Goal: Task Accomplishment & Management: Manage account settings

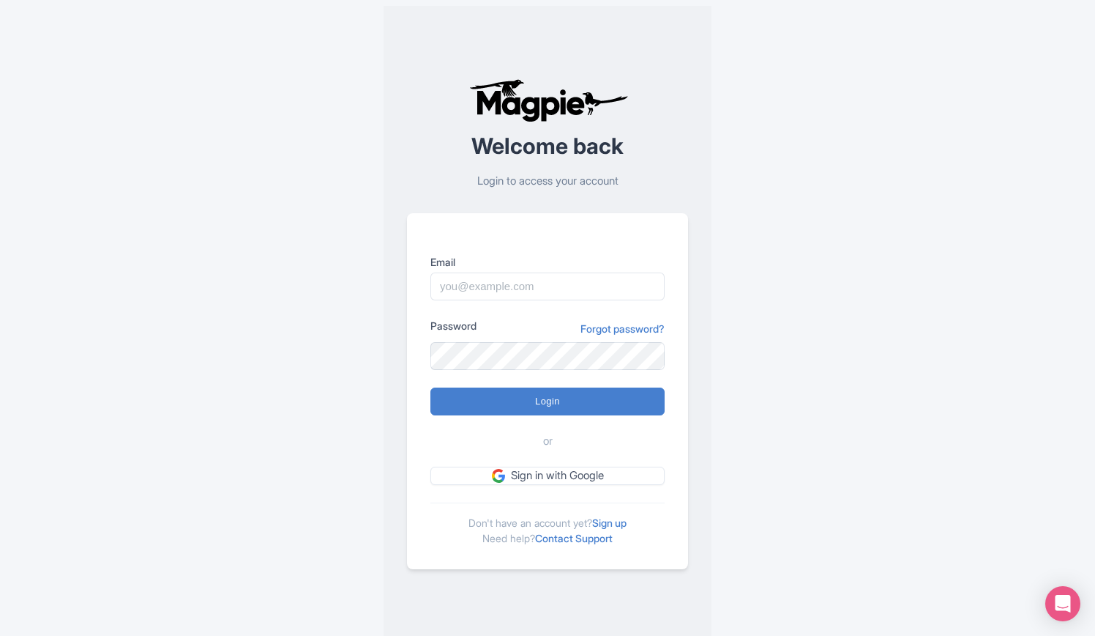
type input "lpetelinkar@bigbustours.com"
click at [431, 387] on input "Login" at bounding box center [548, 401] width 234 height 28
type input "Logging in..."
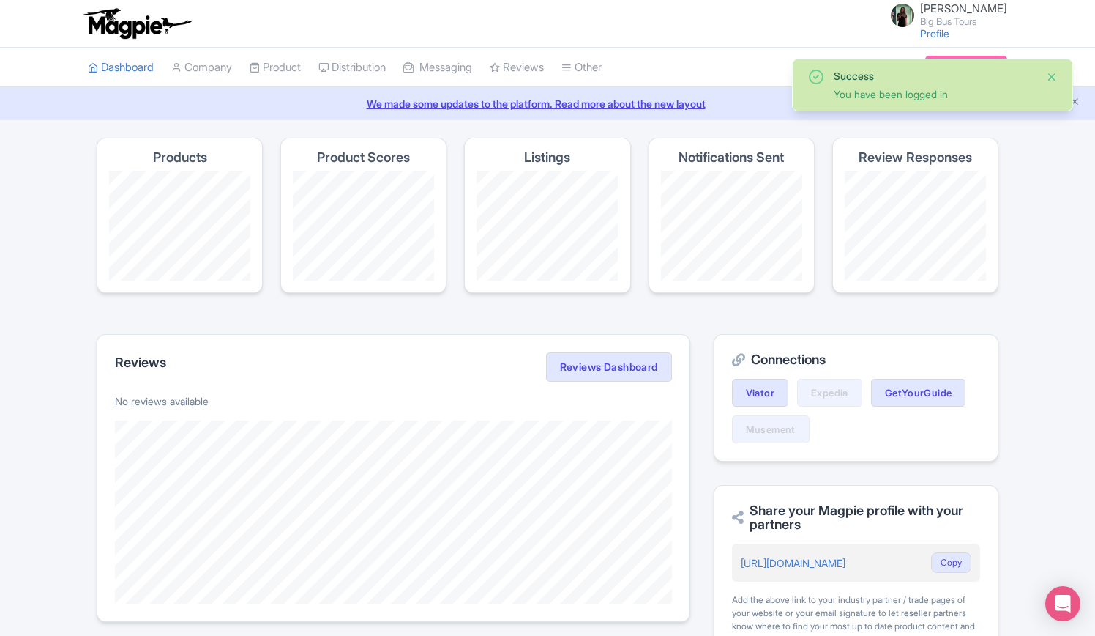
click at [1053, 77] on button "Close" at bounding box center [1052, 77] width 12 height 18
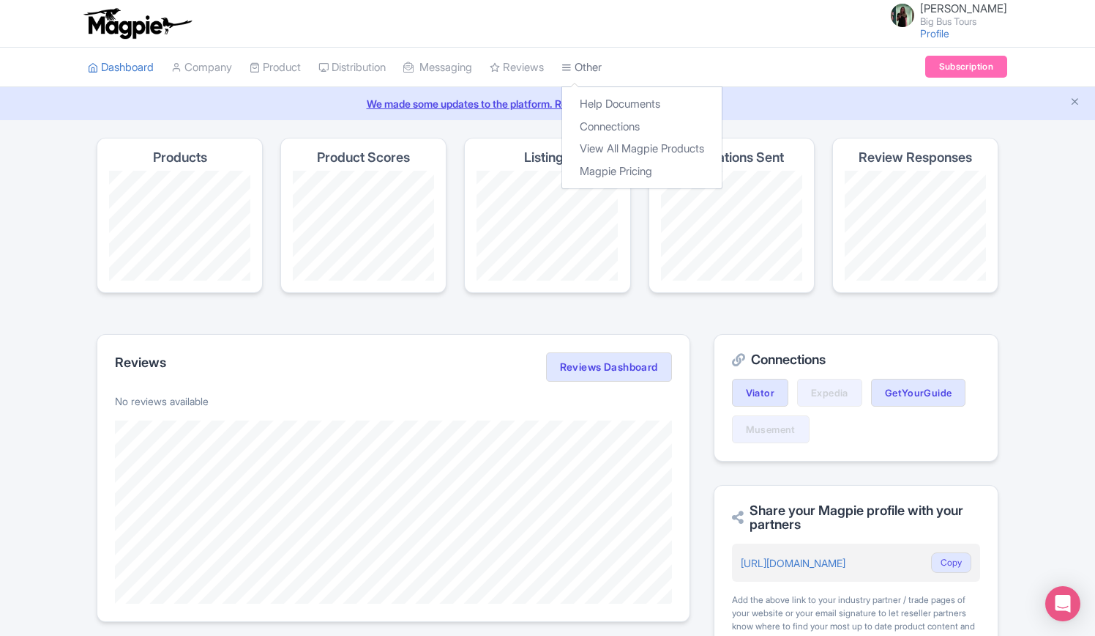
click at [602, 64] on link "Other" at bounding box center [582, 68] width 40 height 40
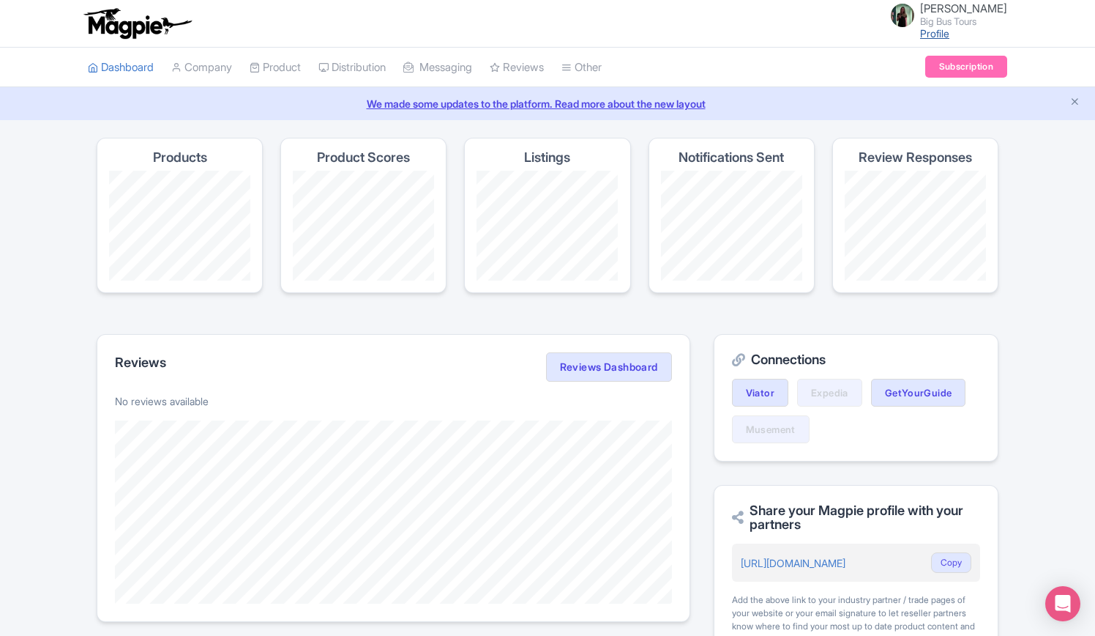
click at [928, 34] on link "Profile" at bounding box center [934, 33] width 29 height 12
click at [220, 75] on link "Company" at bounding box center [201, 68] width 61 height 40
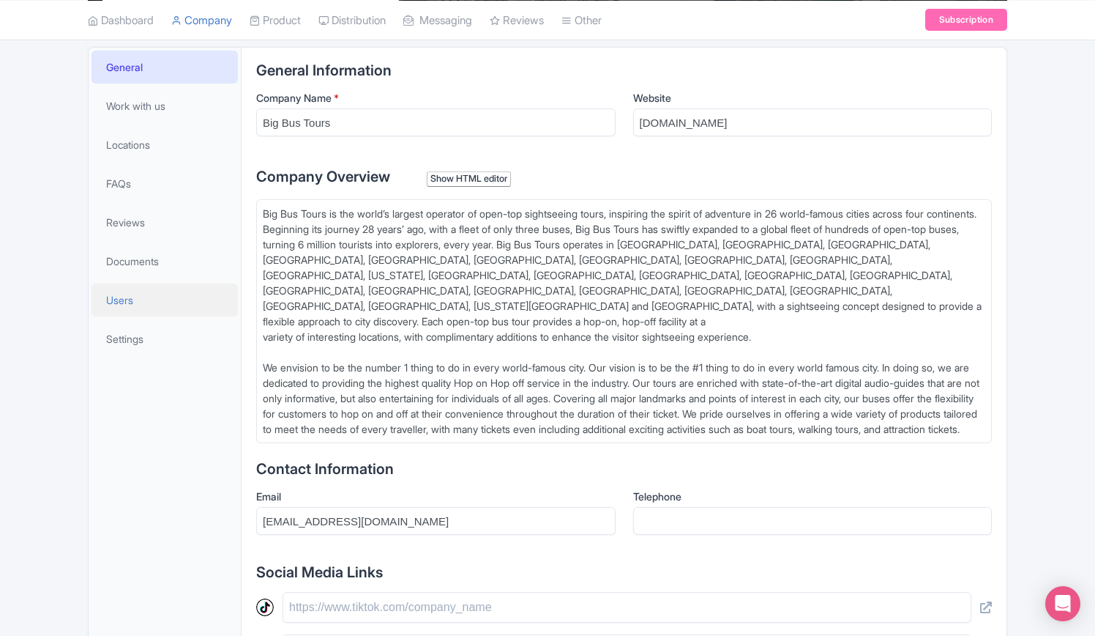
click at [129, 300] on span "Users" at bounding box center [119, 299] width 27 height 15
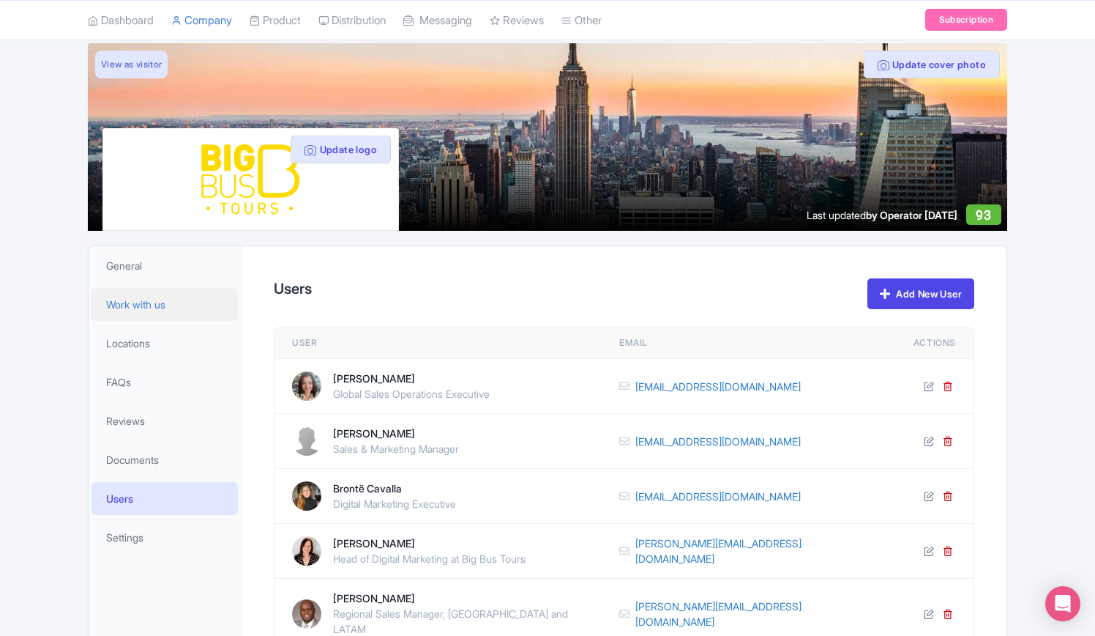
scroll to position [115, 0]
